Goal: Information Seeking & Learning: Learn about a topic

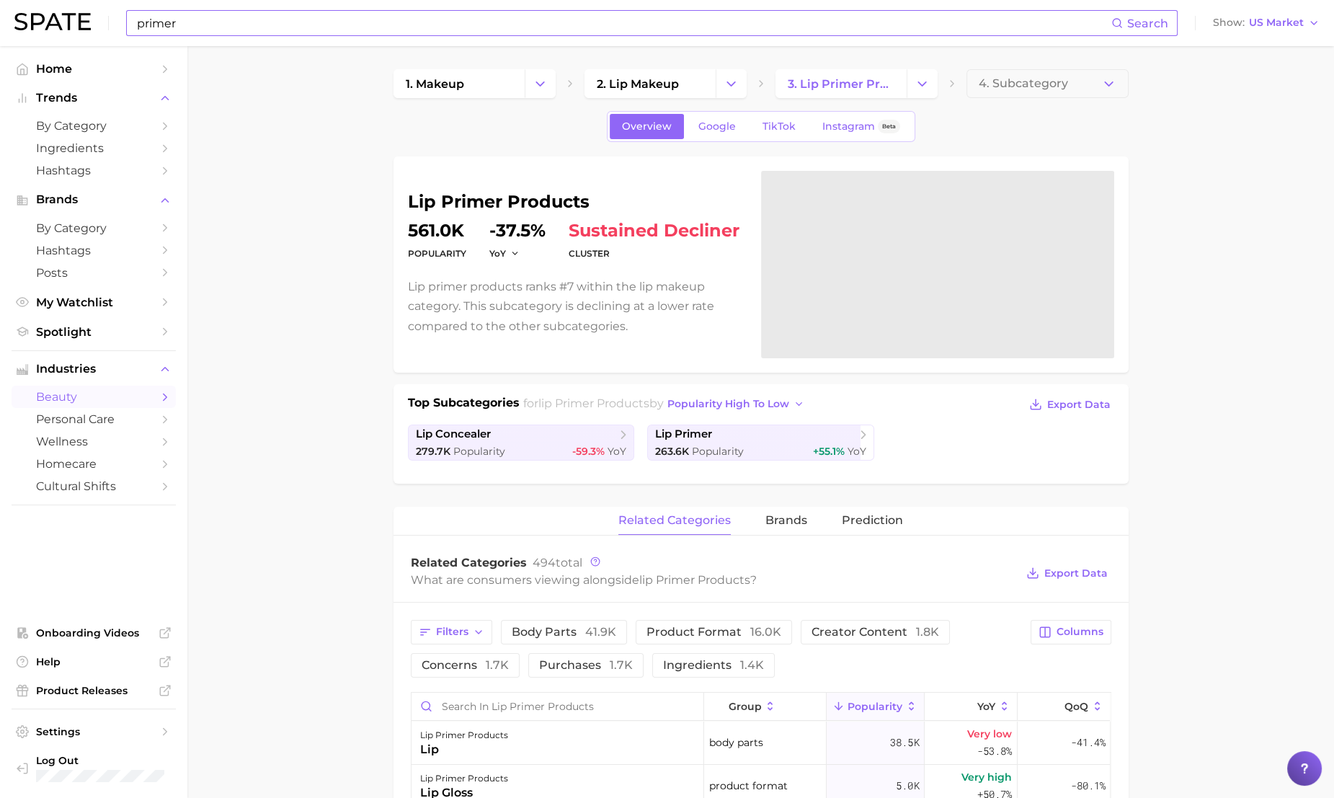
click at [236, 25] on input "primer" at bounding box center [623, 23] width 976 height 24
type input "p"
type input "P"
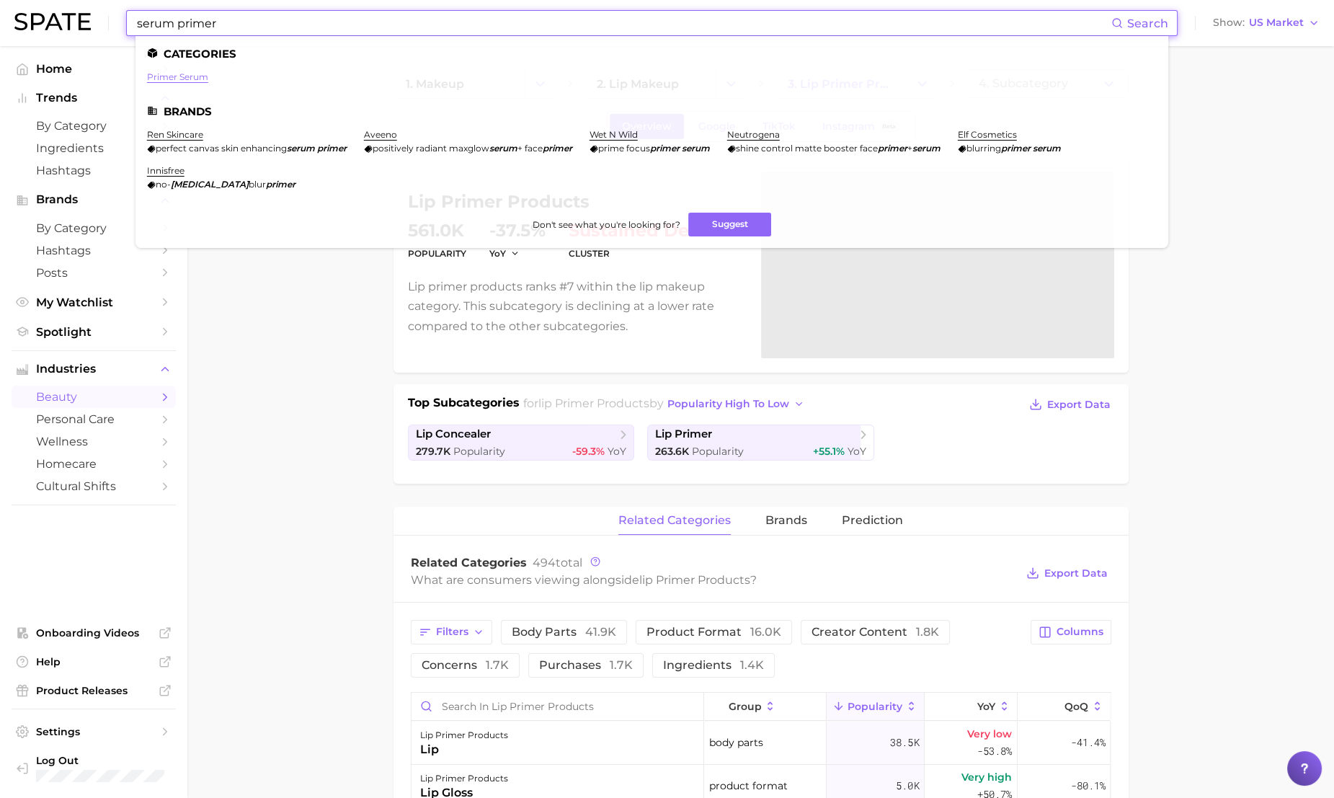
type input "serum primer"
click at [176, 76] on link "primer serum" at bounding box center [177, 76] width 61 height 11
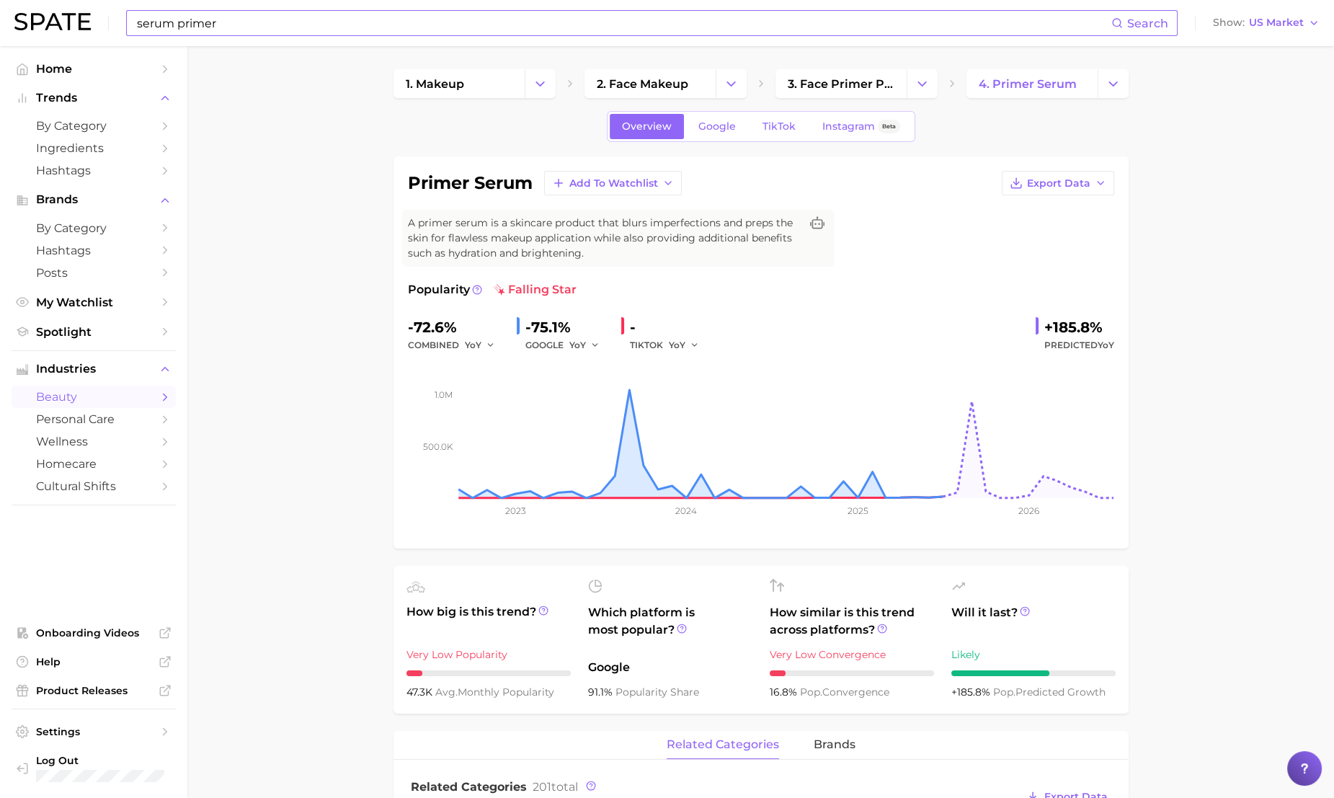
click at [266, 29] on input "serum primer" at bounding box center [623, 23] width 976 height 24
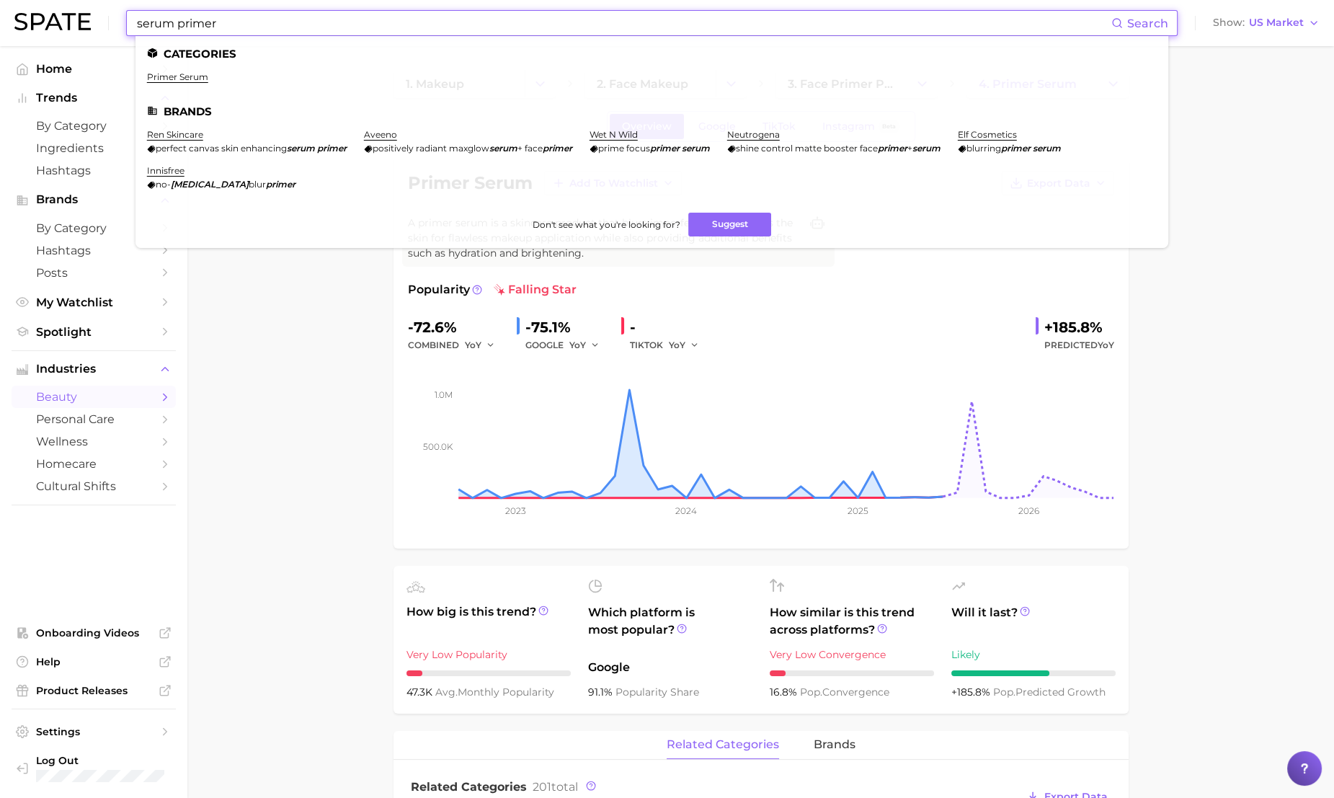
click at [266, 29] on input "serum primer" at bounding box center [623, 23] width 976 height 24
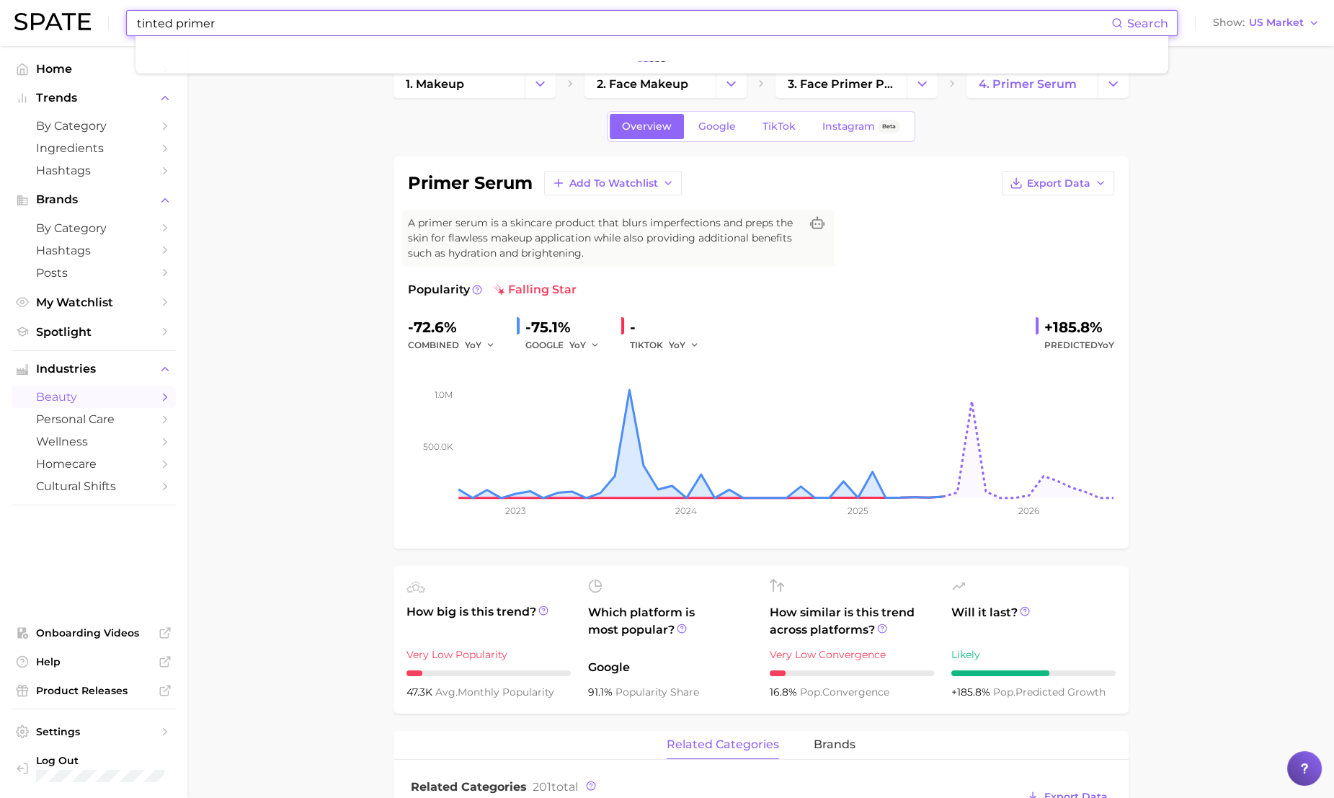
type input "tinted primer"
